Goal: Transaction & Acquisition: Obtain resource

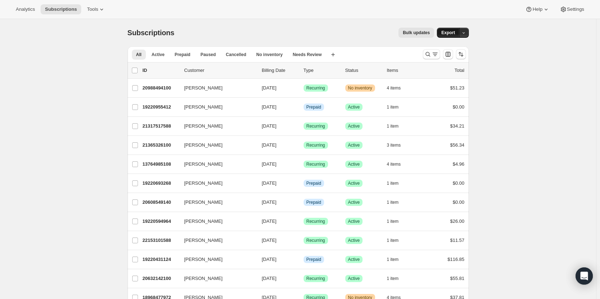
click at [449, 33] on span "Export" at bounding box center [448, 33] width 14 height 6
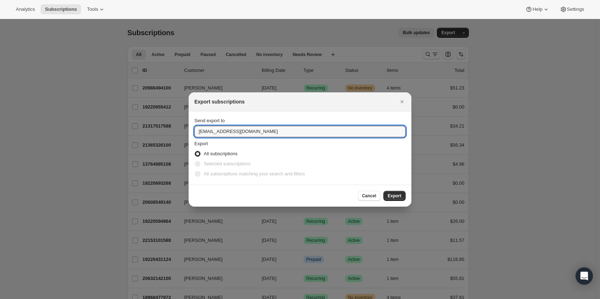
drag, startPoint x: 266, startPoint y: 131, endPoint x: 158, endPoint y: 131, distance: 107.7
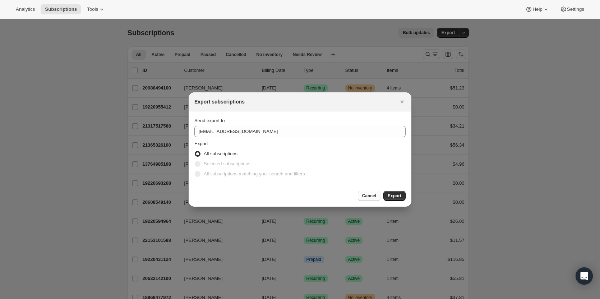
click at [372, 194] on span "Cancel" at bounding box center [369, 196] width 14 height 6
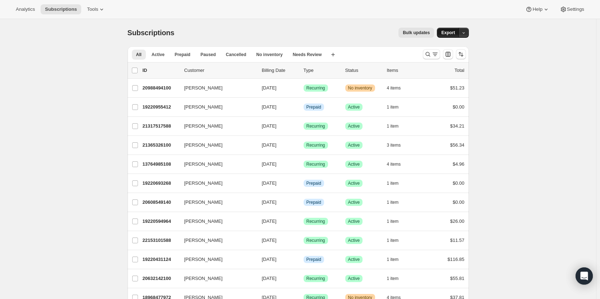
click at [454, 32] on span "Export" at bounding box center [448, 33] width 14 height 6
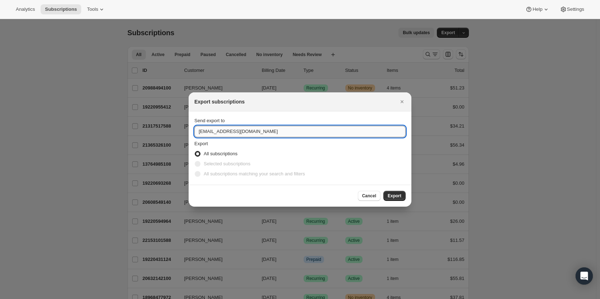
click at [274, 135] on input "[EMAIL_ADDRESS][DOMAIN_NAME]" at bounding box center [299, 131] width 211 height 11
type input "[EMAIL_ADDRESS][DOMAIN_NAME]"
click at [399, 196] on span "Export" at bounding box center [394, 196] width 14 height 6
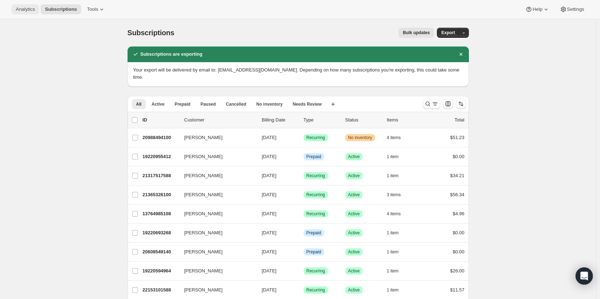
click at [19, 7] on span "Analytics" at bounding box center [25, 9] width 19 height 6
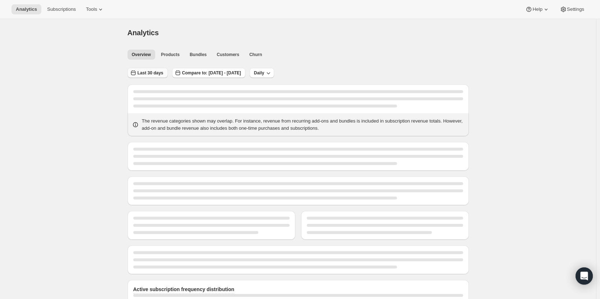
click at [151, 70] on button "Last 30 days" at bounding box center [147, 73] width 40 height 10
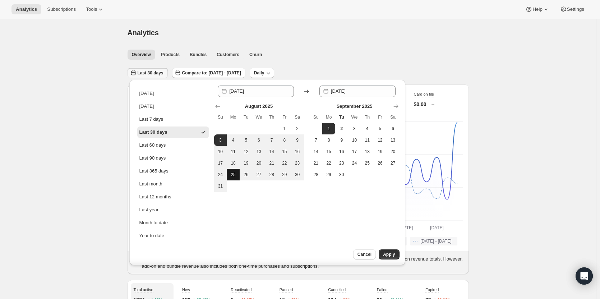
click at [238, 177] on button "25" at bounding box center [233, 174] width 13 height 11
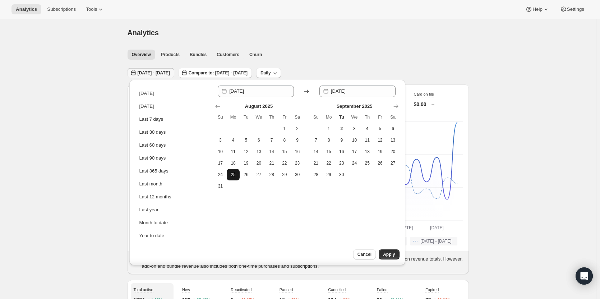
type input "[DATE]"
click at [225, 186] on button "31" at bounding box center [220, 185] width 13 height 11
type input "[DATE]"
click at [386, 254] on span "Apply" at bounding box center [389, 254] width 12 height 6
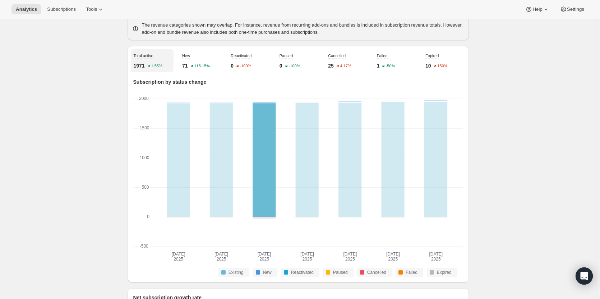
scroll to position [234, 0]
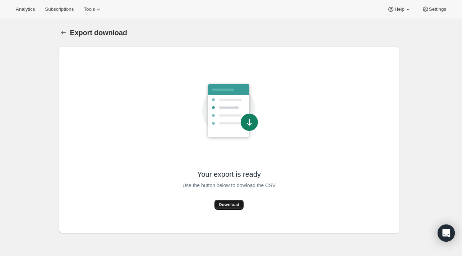
click at [235, 206] on span "Download" at bounding box center [229, 205] width 20 height 6
